Goal: Information Seeking & Learning: Check status

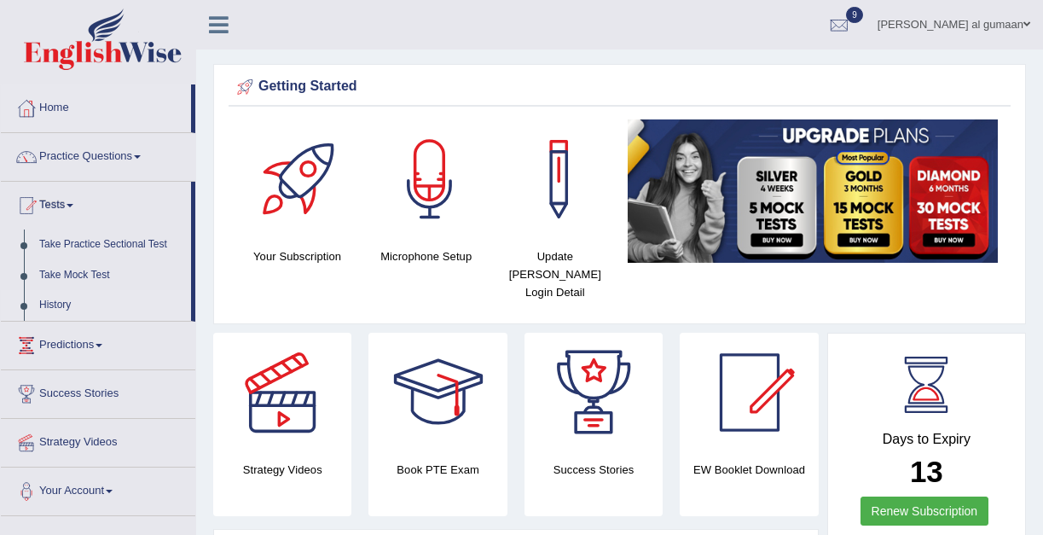
click at [55, 310] on link "History" at bounding box center [112, 305] width 160 height 31
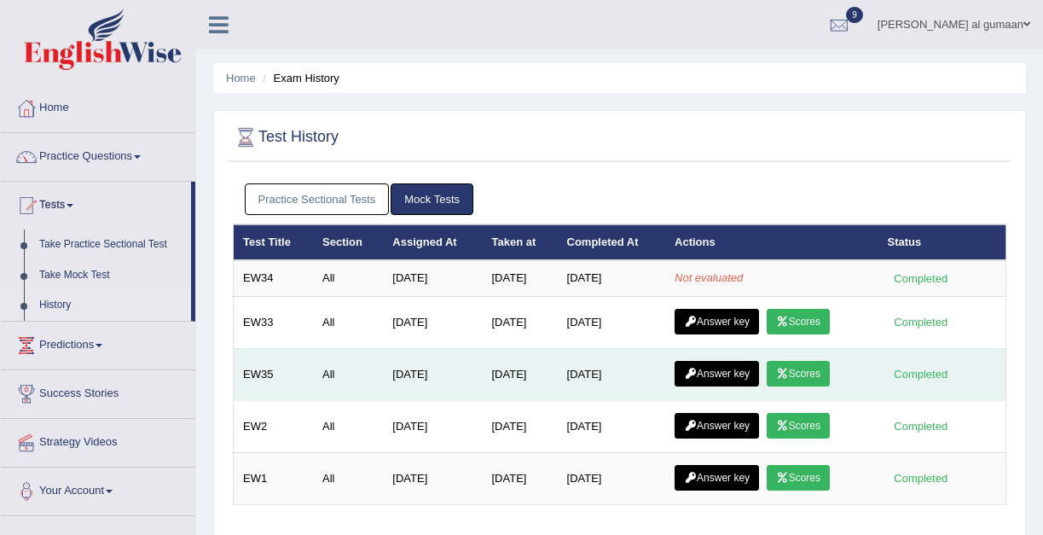
scroll to position [25, 0]
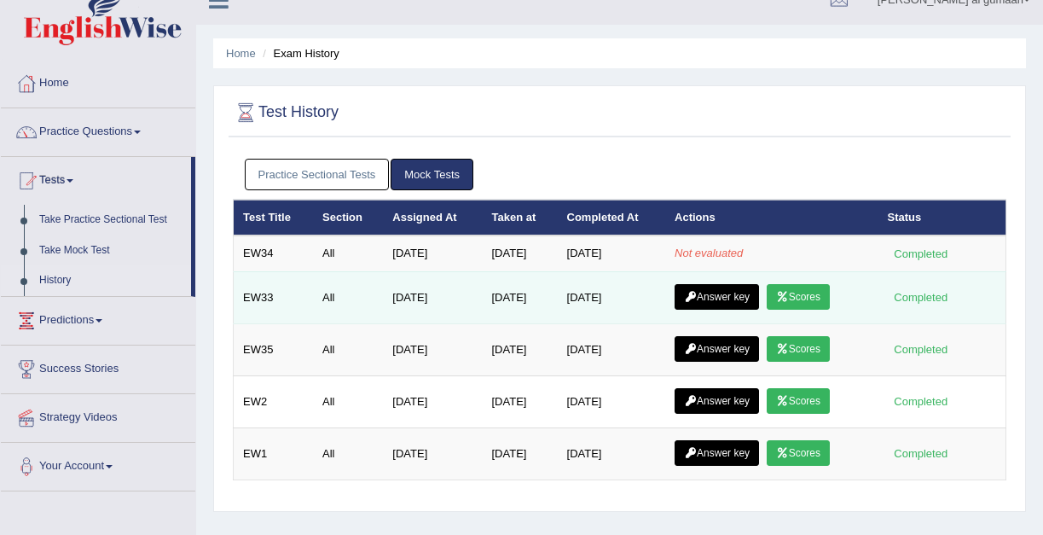
click at [812, 297] on link "Scores" at bounding box center [798, 297] width 63 height 26
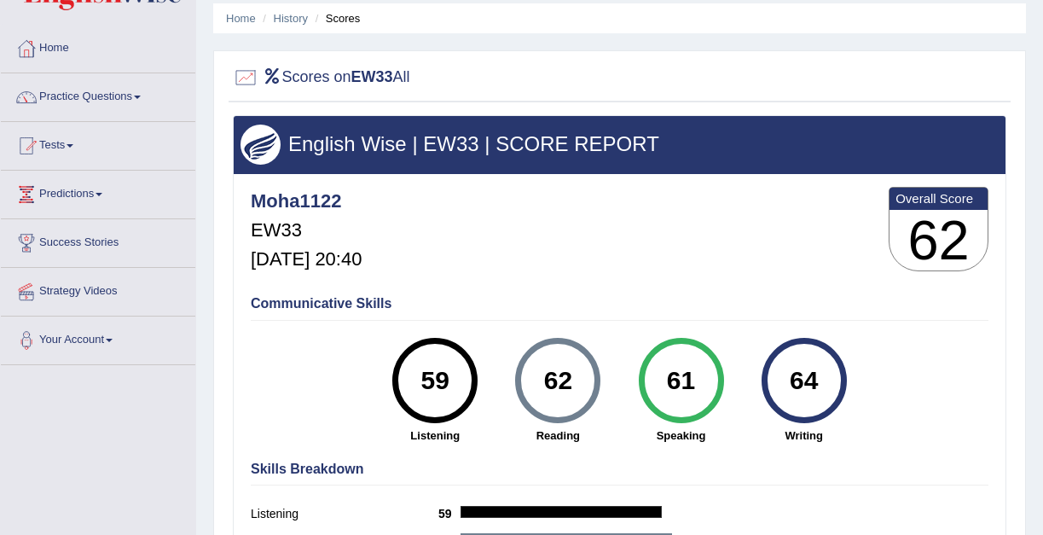
scroll to position [68, 0]
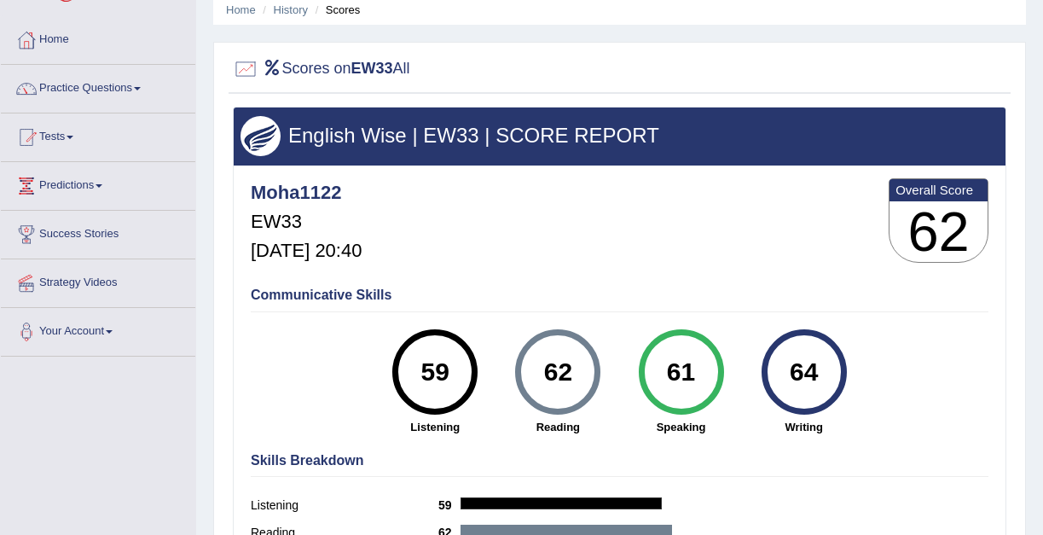
click at [81, 149] on link "Tests" at bounding box center [98, 134] width 195 height 43
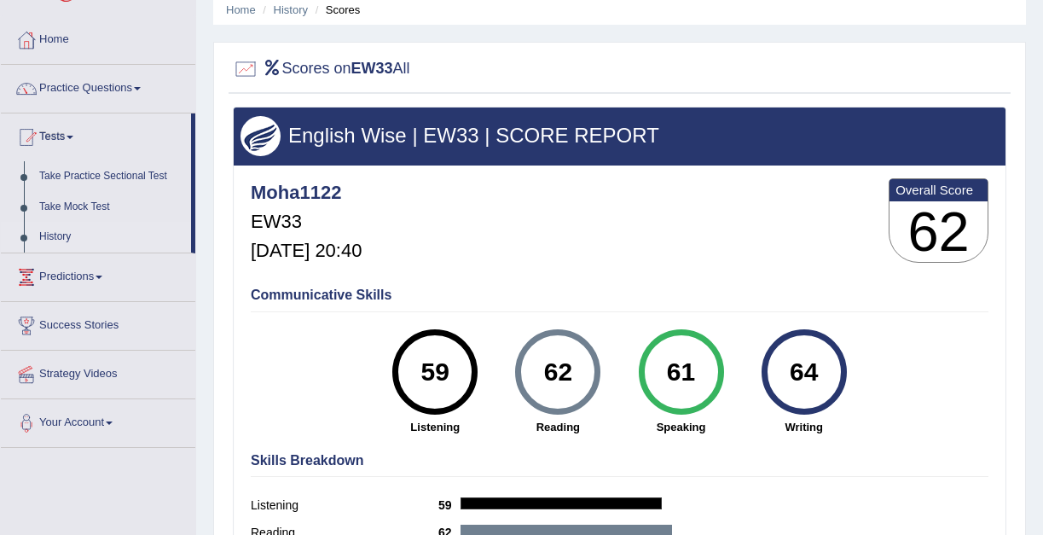
click at [67, 237] on link "History" at bounding box center [112, 237] width 160 height 31
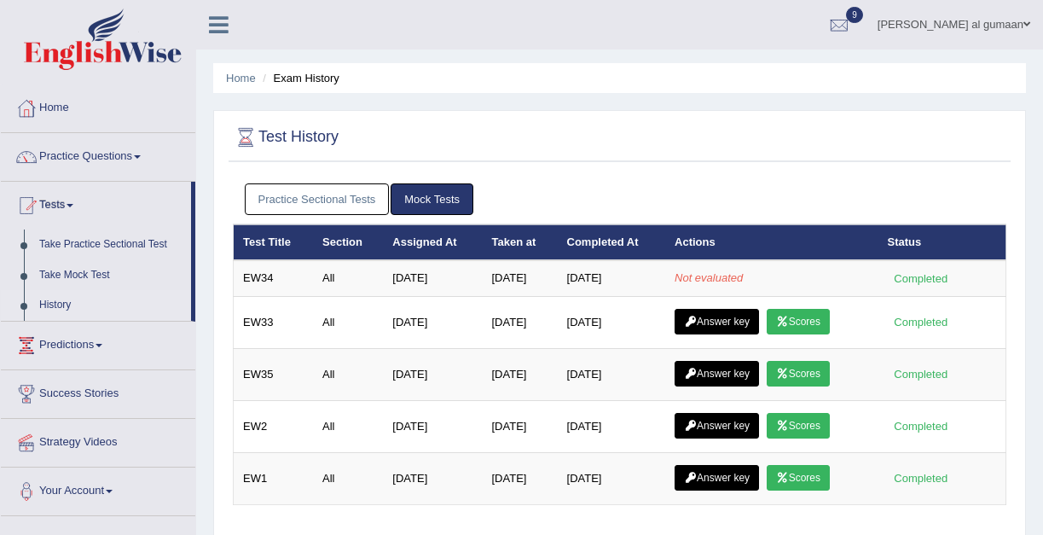
click at [56, 299] on link "History" at bounding box center [112, 305] width 160 height 31
click at [64, 310] on link "History" at bounding box center [112, 305] width 160 height 31
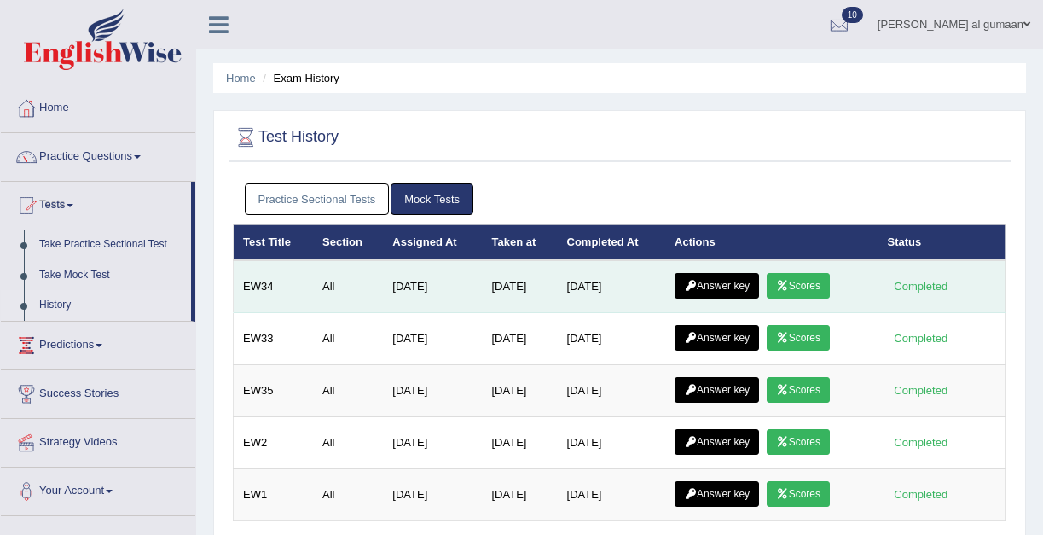
click at [809, 282] on link "Scores" at bounding box center [798, 286] width 63 height 26
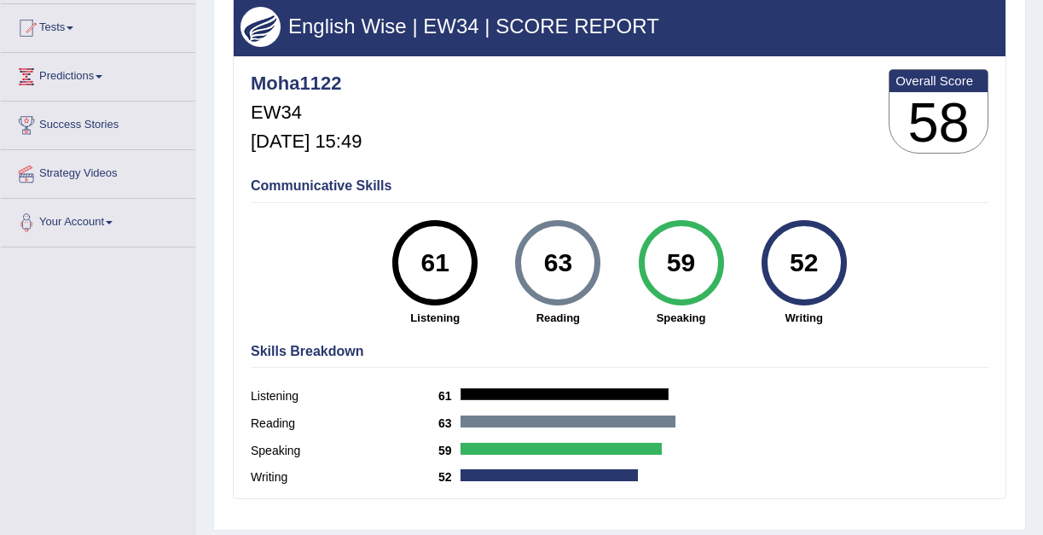
scroll to position [171, 0]
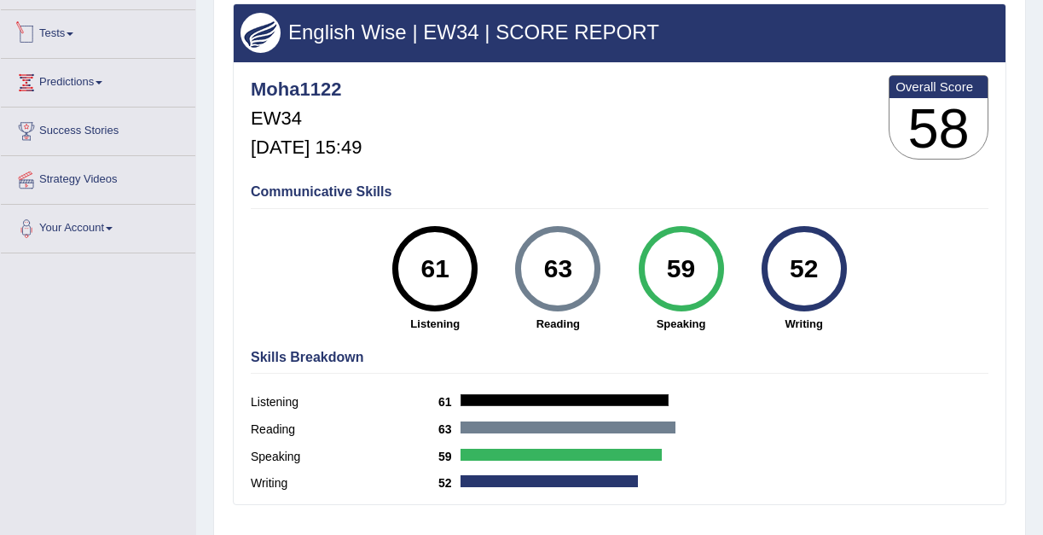
click at [74, 40] on link "Tests" at bounding box center [98, 31] width 195 height 43
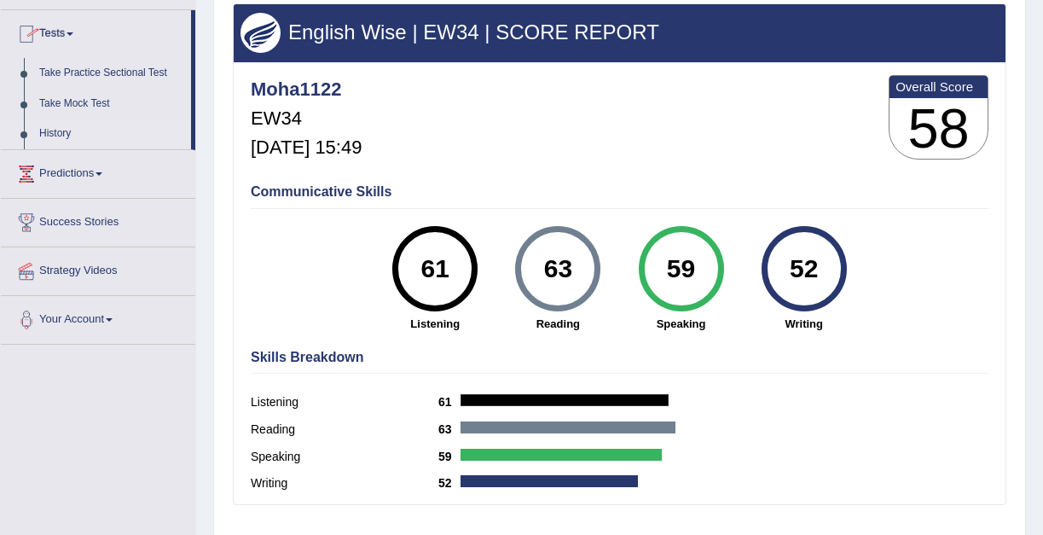
click at [59, 132] on link "History" at bounding box center [112, 134] width 160 height 31
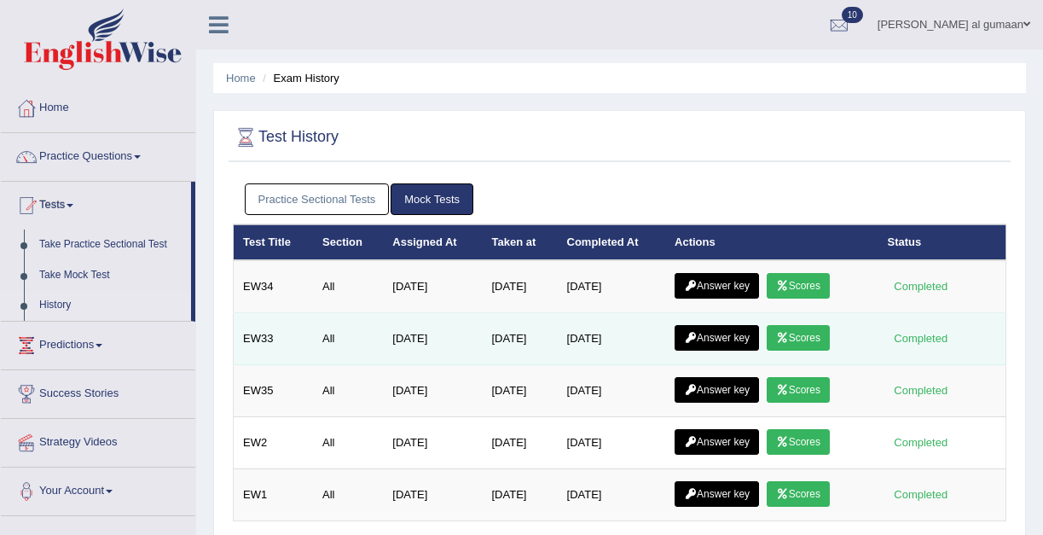
click at [818, 345] on link "Scores" at bounding box center [798, 338] width 63 height 26
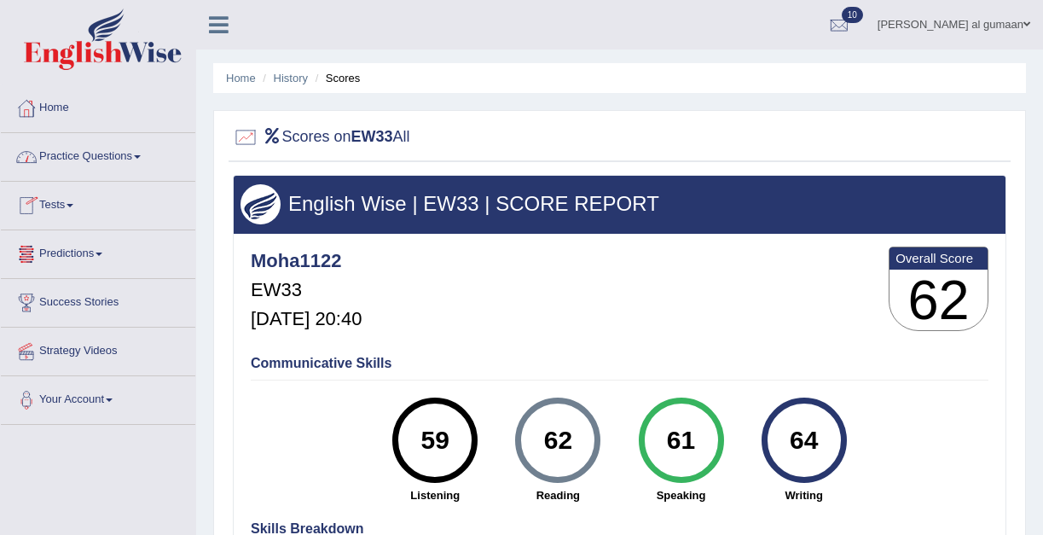
click at [62, 206] on link "Tests" at bounding box center [98, 203] width 195 height 43
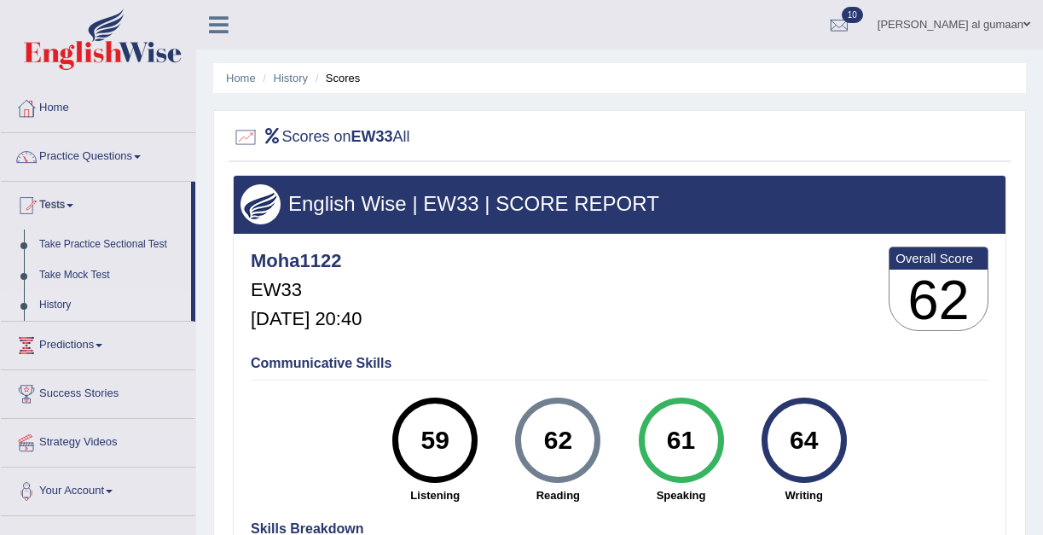
click at [52, 309] on link "History" at bounding box center [112, 305] width 160 height 31
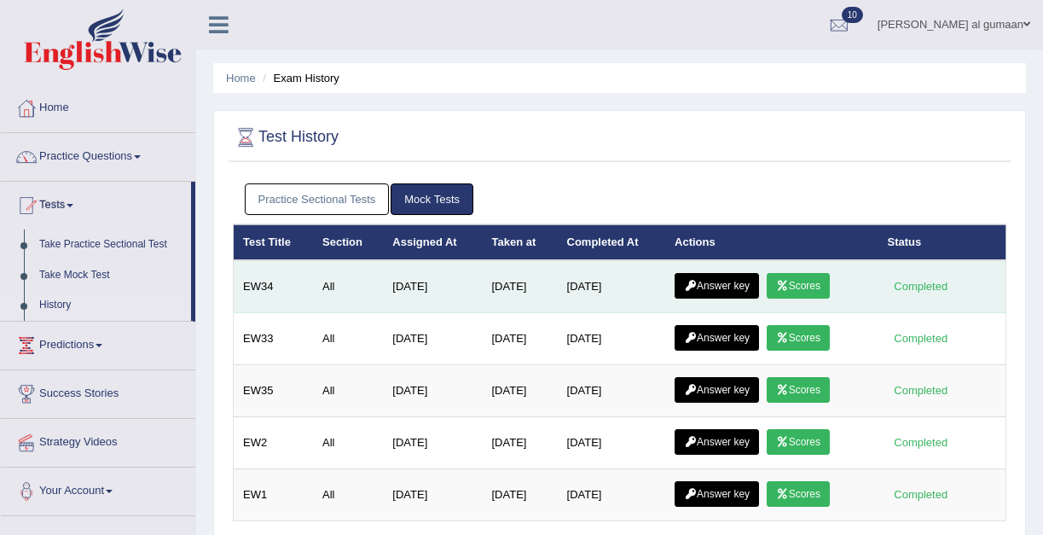
click at [741, 297] on link "Answer key" at bounding box center [717, 286] width 84 height 26
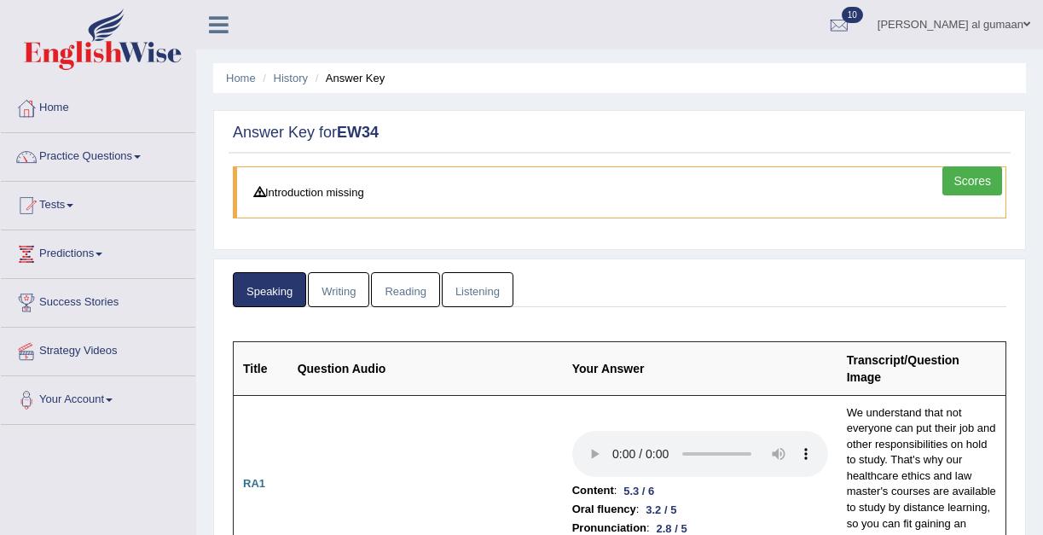
click at [468, 290] on link "Listening" at bounding box center [478, 289] width 72 height 35
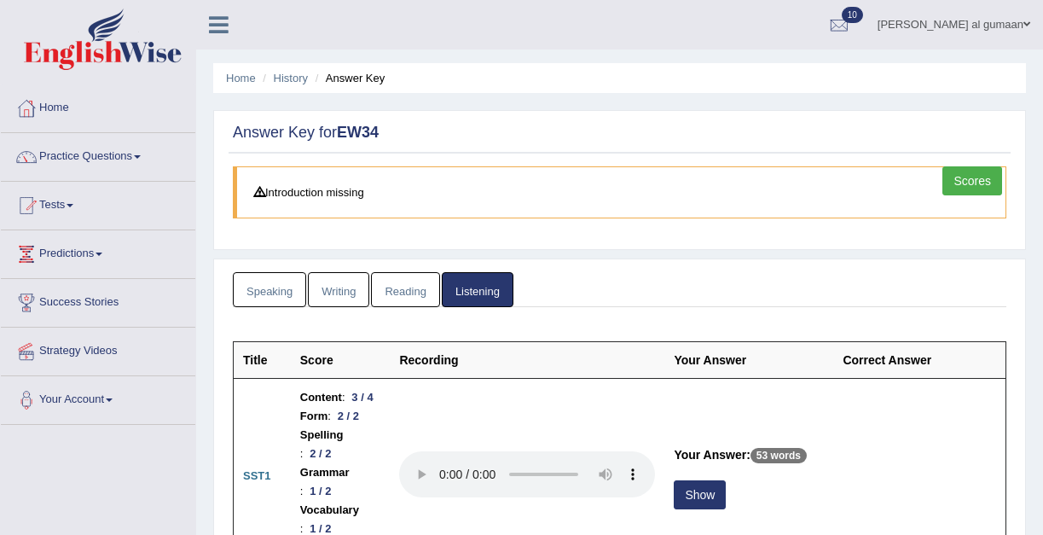
click at [417, 296] on link "Reading" at bounding box center [405, 289] width 68 height 35
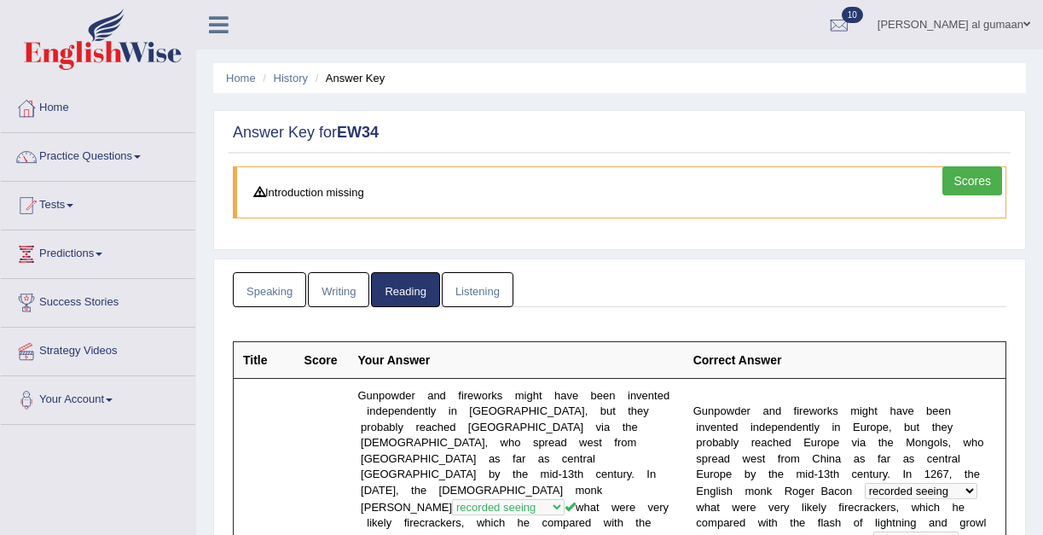
click at [328, 284] on link "Writing" at bounding box center [338, 289] width 61 height 35
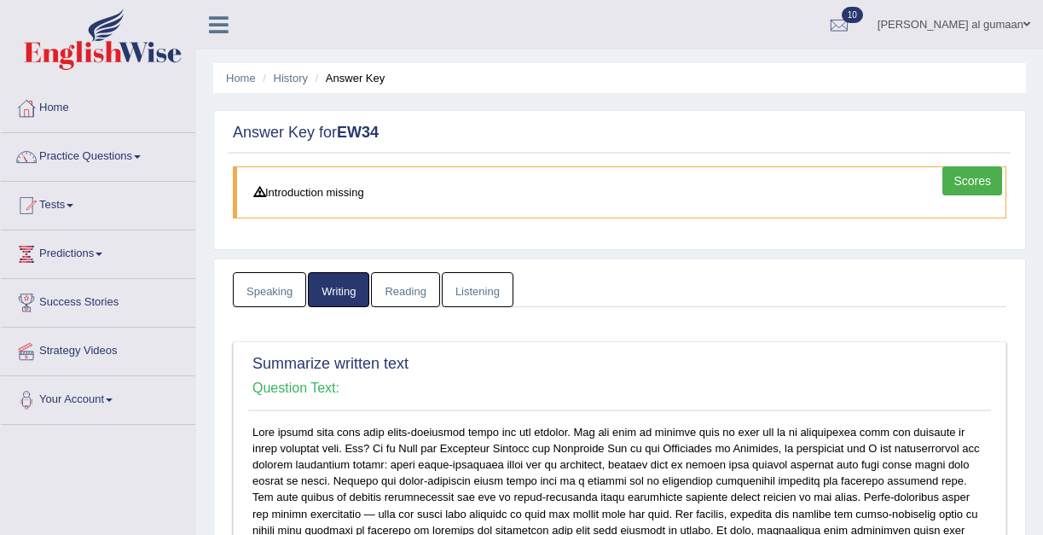
click at [68, 209] on link "Tests" at bounding box center [98, 203] width 195 height 43
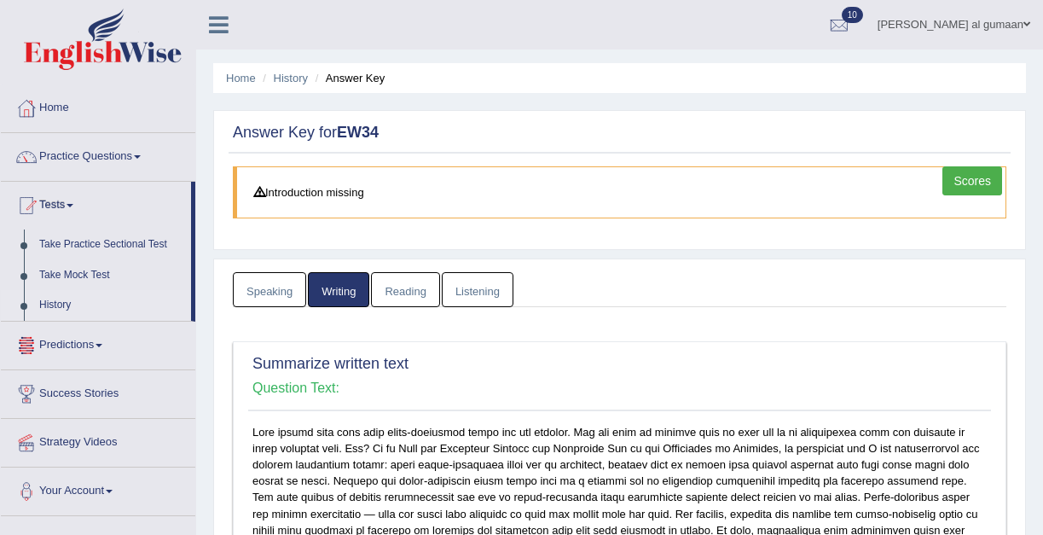
click at [65, 306] on link "History" at bounding box center [112, 305] width 160 height 31
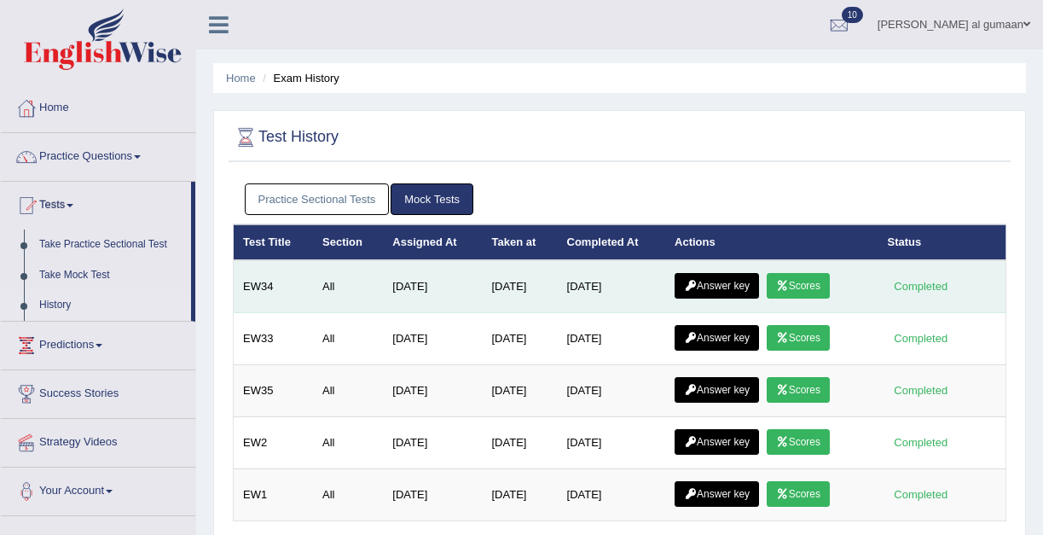
click at [806, 283] on link "Scores" at bounding box center [798, 286] width 63 height 26
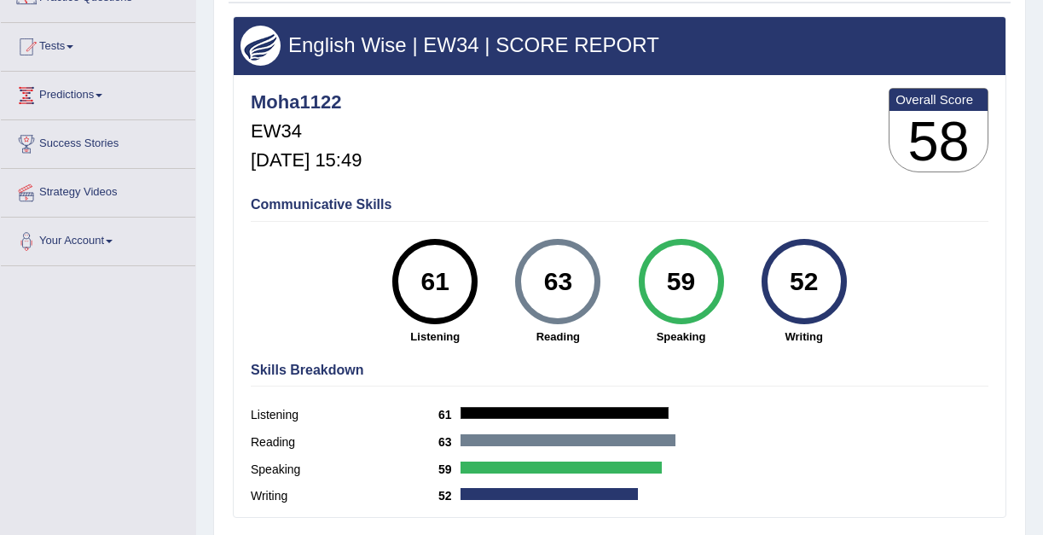
scroll to position [156, 0]
